Goal: Navigation & Orientation: Understand site structure

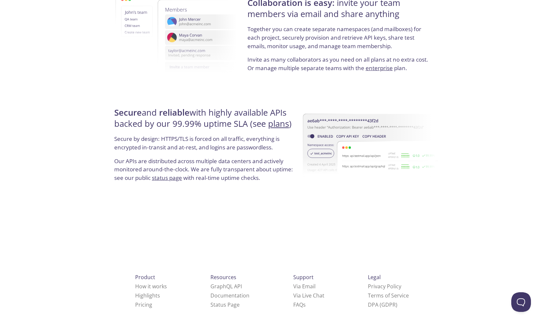
scroll to position [1173, 0]
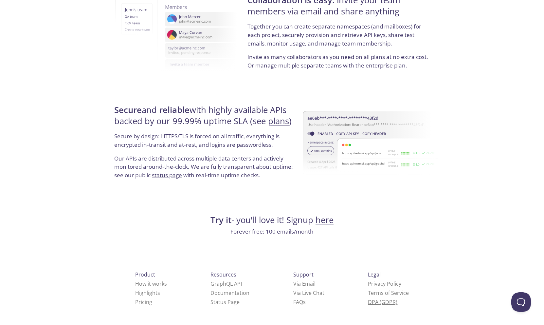
click at [368, 304] on link "DPA (GDPR)" at bounding box center [382, 301] width 29 height 7
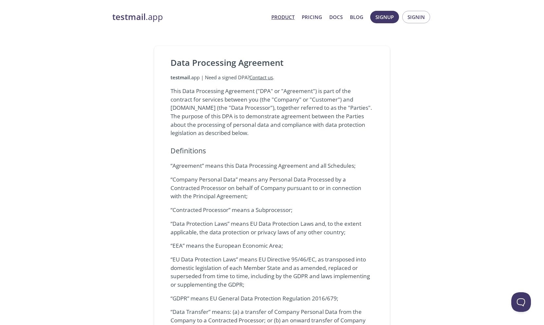
click at [290, 15] on link "Product" at bounding box center [283, 17] width 23 height 9
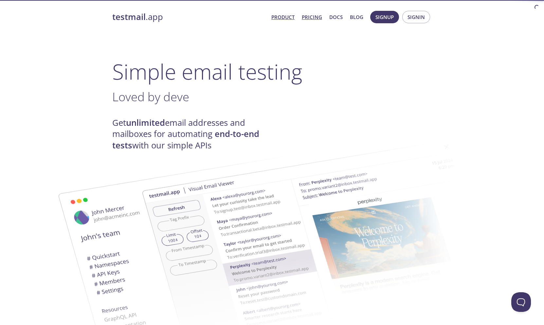
click at [309, 19] on link "Pricing" at bounding box center [312, 17] width 20 height 9
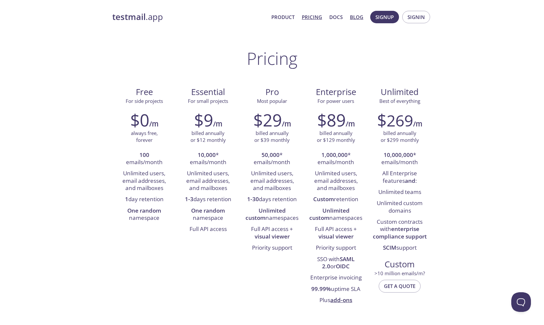
click at [356, 15] on link "Blog" at bounding box center [356, 17] width 13 height 9
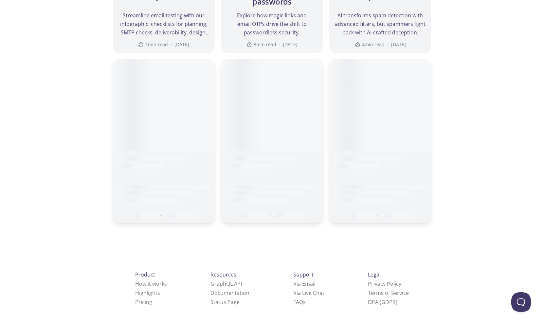
scroll to position [861, 0]
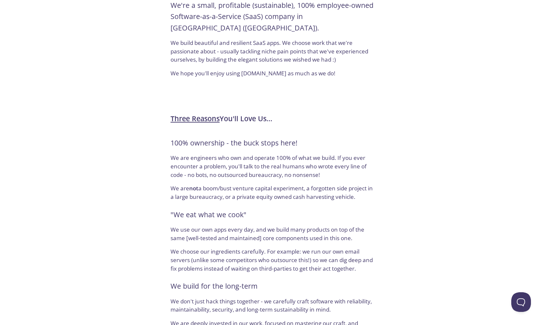
scroll to position [348, 0]
